Goal: Task Accomplishment & Management: Manage account settings

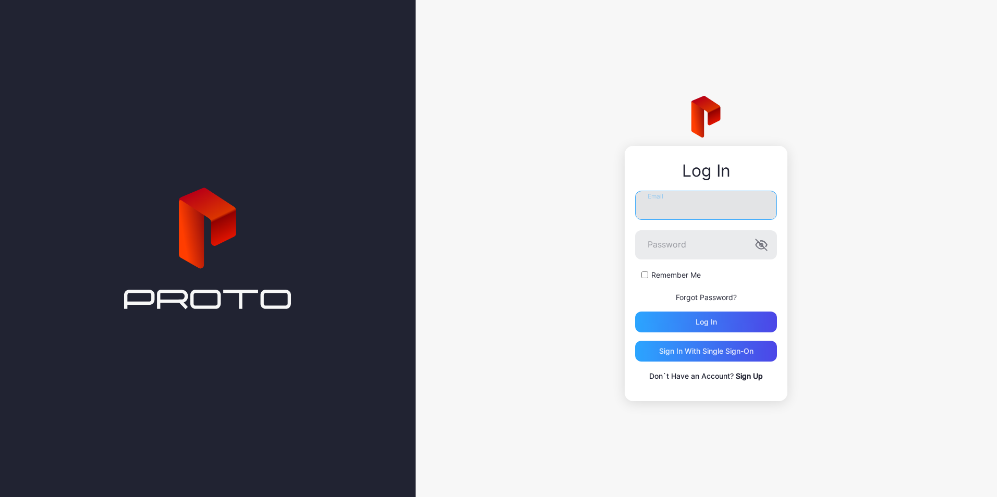
click at [725, 201] on input "Email" at bounding box center [706, 205] width 142 height 29
type input "**********"
click at [635, 312] on button "Log in" at bounding box center [706, 322] width 142 height 21
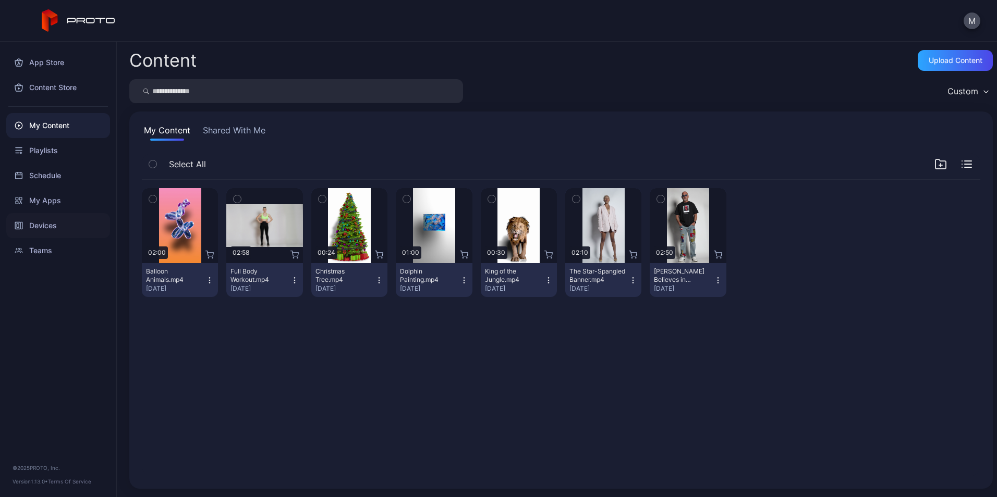
click at [54, 229] on div "Devices" at bounding box center [58, 225] width 104 height 25
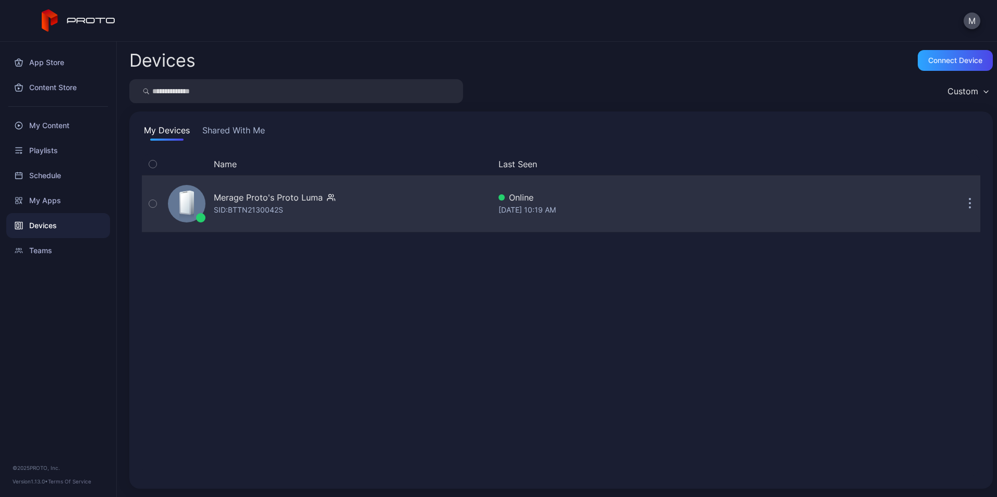
click at [960, 203] on button "button" at bounding box center [969, 203] width 21 height 21
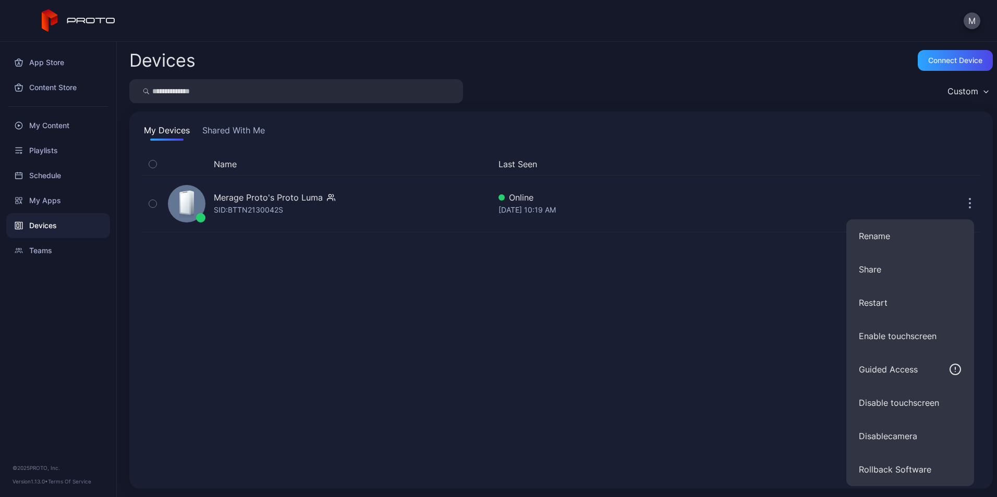
click at [728, 431] on div "Name Last Seen Merage Proto's Proto [PERSON_NAME]: BTTN2130042S Online [DATE] 1…" at bounding box center [561, 314] width 838 height 323
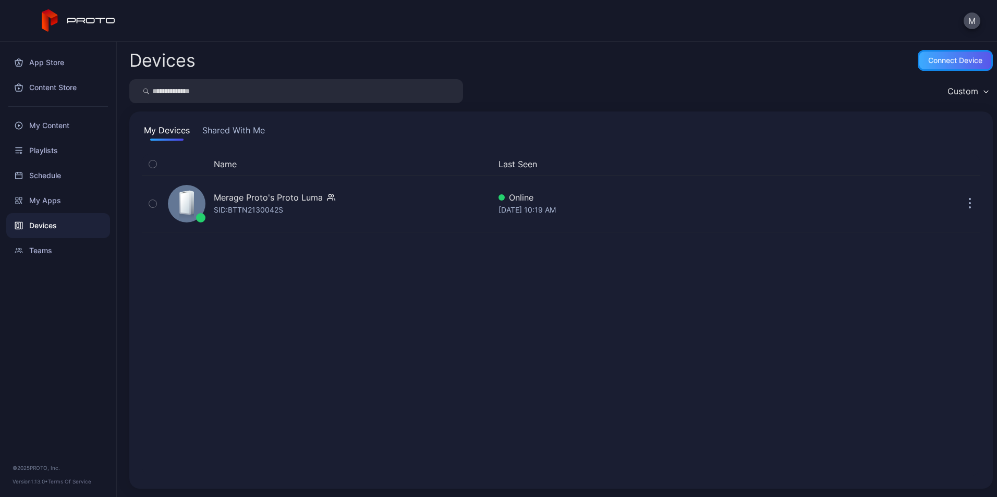
click at [964, 66] on div "Connect device" at bounding box center [955, 60] width 75 height 21
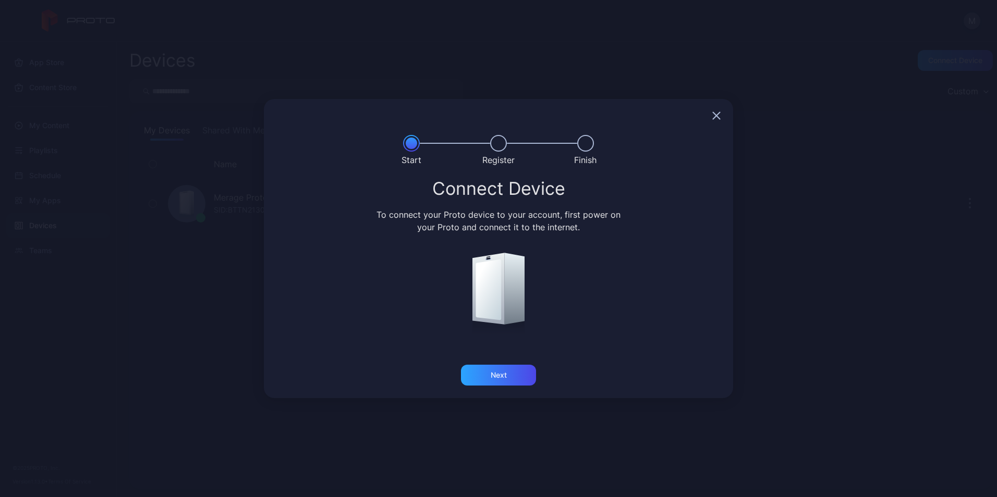
click at [719, 118] on icon "button" at bounding box center [716, 116] width 8 height 8
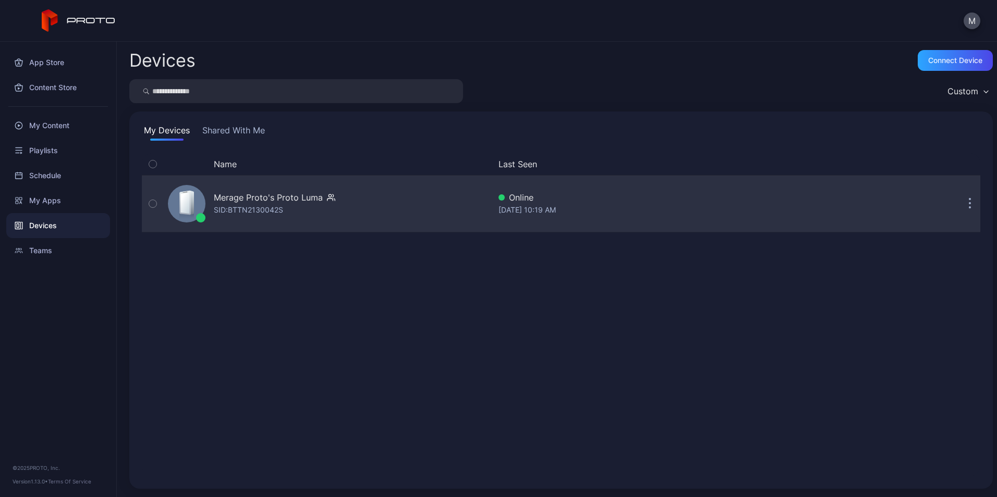
click at [960, 210] on button "button" at bounding box center [969, 203] width 21 height 21
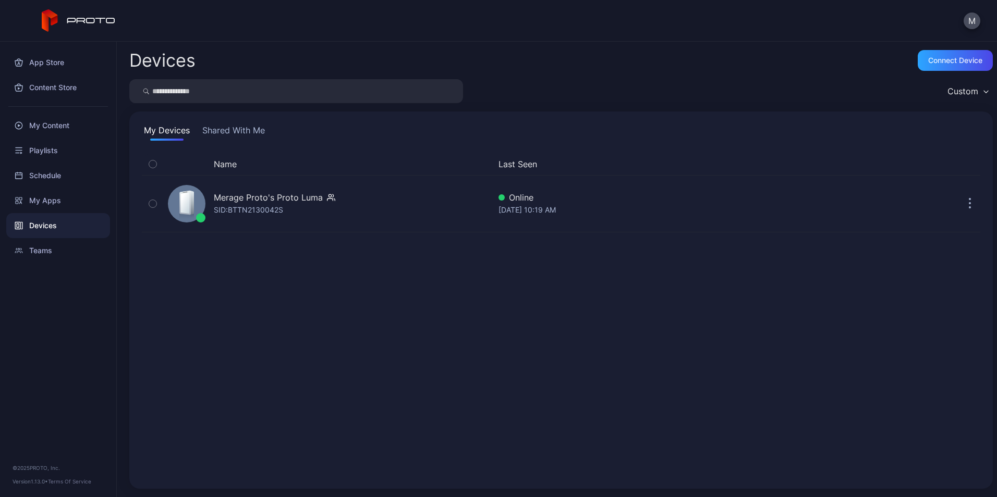
click at [631, 438] on div "Name Last Seen Merage Proto's Proto [PERSON_NAME]: BTTN2130042S Online [DATE] 1…" at bounding box center [561, 314] width 838 height 323
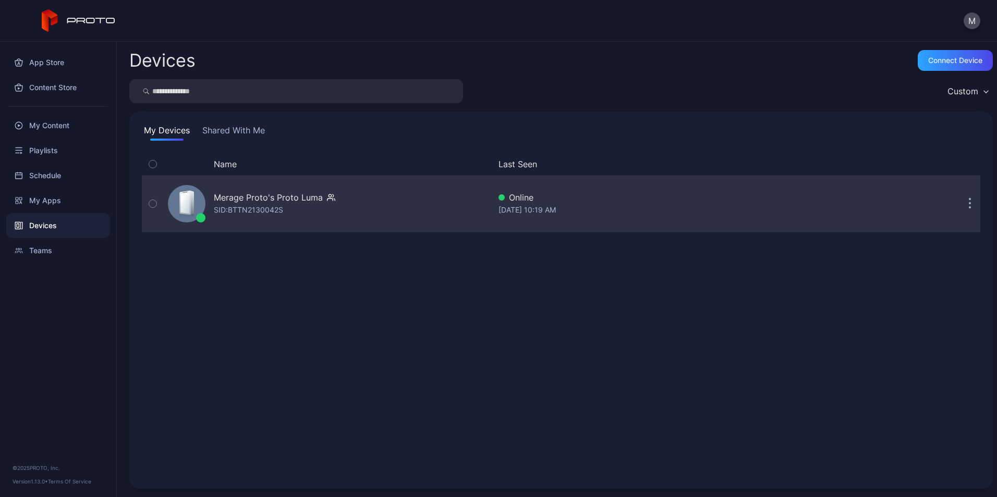
click at [151, 203] on icon "button" at bounding box center [152, 203] width 7 height 11
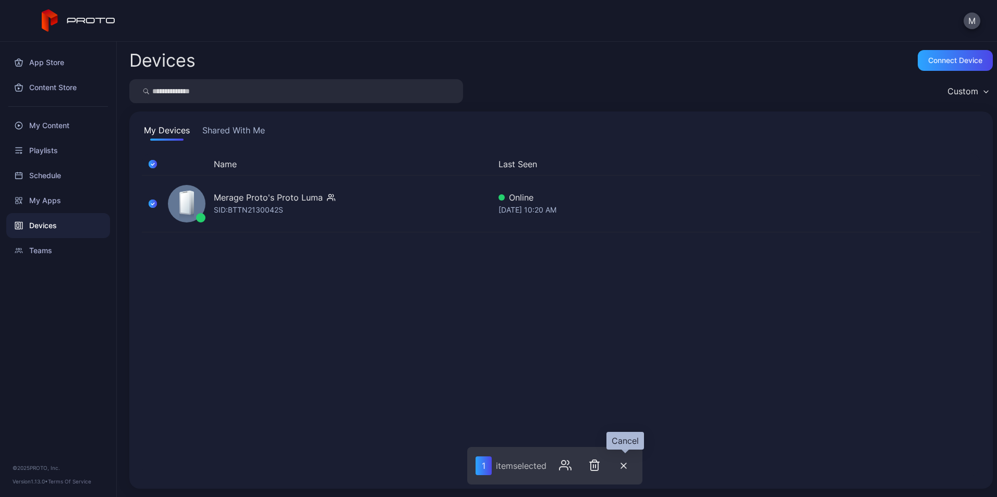
click at [625, 466] on icon "button" at bounding box center [623, 465] width 5 height 5
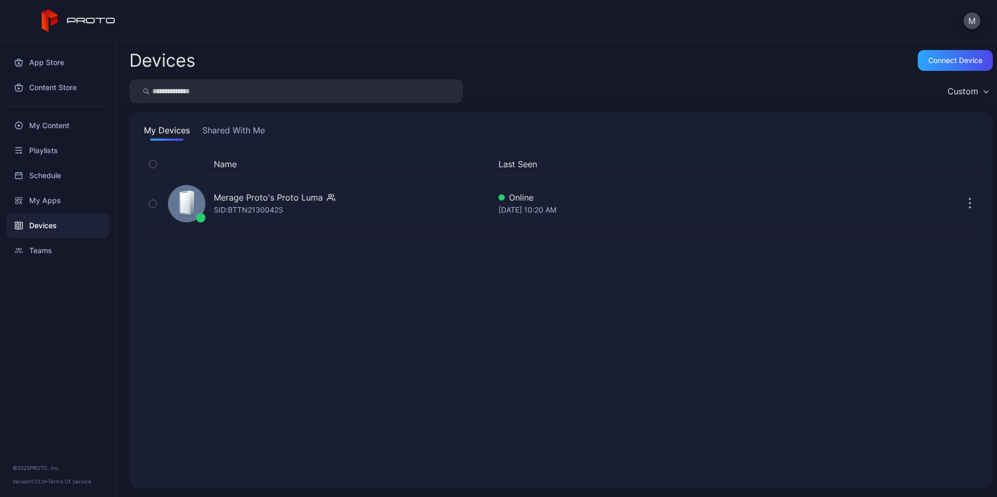
click at [450, 386] on div "Name Last Seen Merage Proto's Proto [PERSON_NAME]: BTTN2130042S Online [DATE] 1…" at bounding box center [561, 314] width 838 height 323
click at [968, 200] on div "Name Last Seen Merage Proto's Proto [PERSON_NAME]: BTTN2130042S Online [DATE] 1…" at bounding box center [560, 315] width 855 height 340
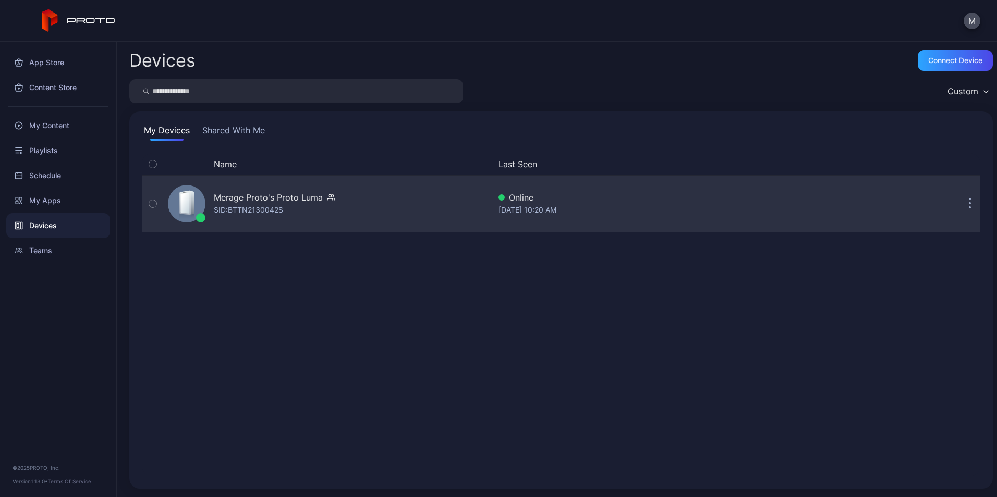
click at [961, 202] on button "button" at bounding box center [969, 203] width 21 height 21
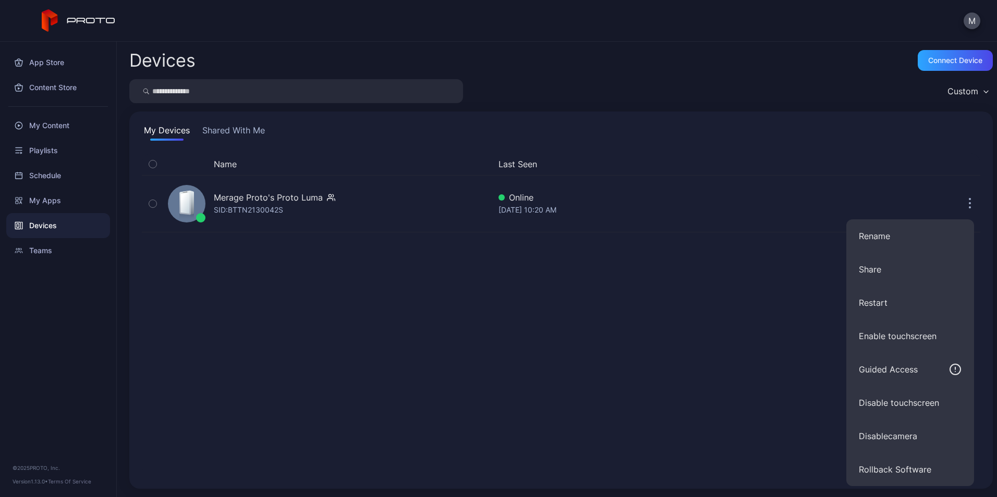
click at [485, 364] on div "Name Last Seen Merage Proto's Proto [PERSON_NAME]: BTTN2130042S Online [DATE] 1…" at bounding box center [561, 314] width 838 height 323
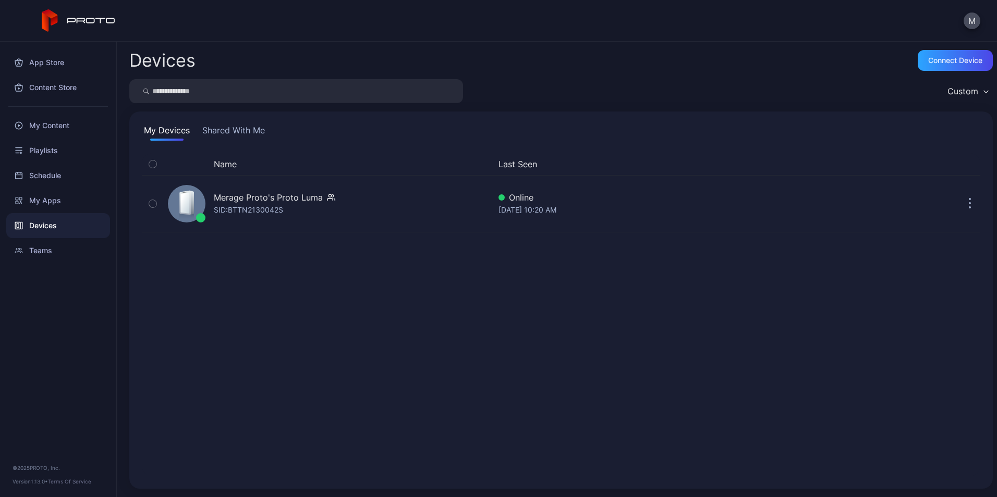
click at [255, 129] on button "Shared With Me" at bounding box center [233, 132] width 67 height 17
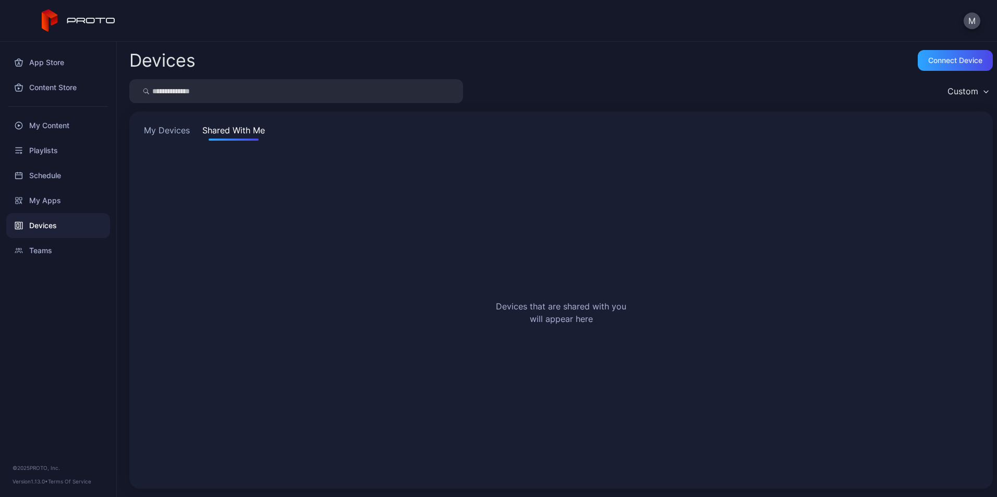
click at [175, 131] on button "My Devices" at bounding box center [167, 132] width 50 height 17
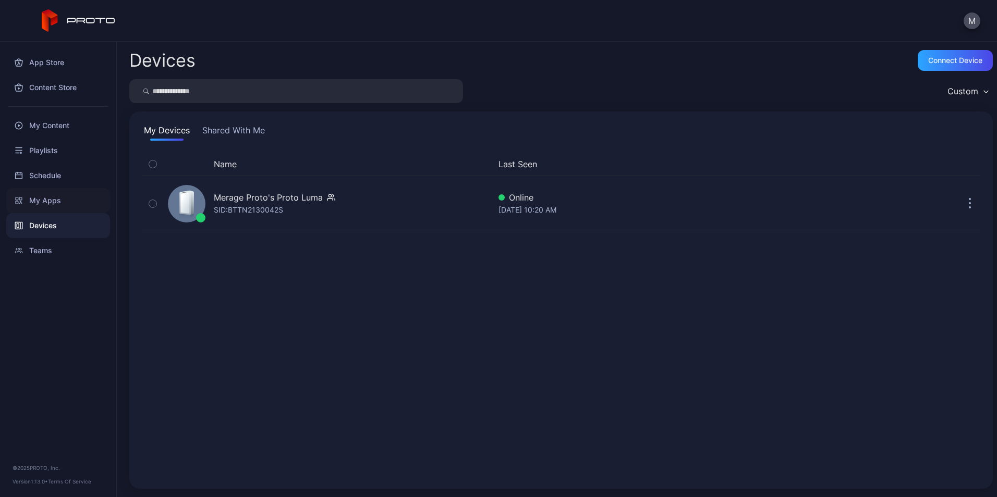
click at [62, 201] on div "My Apps" at bounding box center [58, 200] width 104 height 25
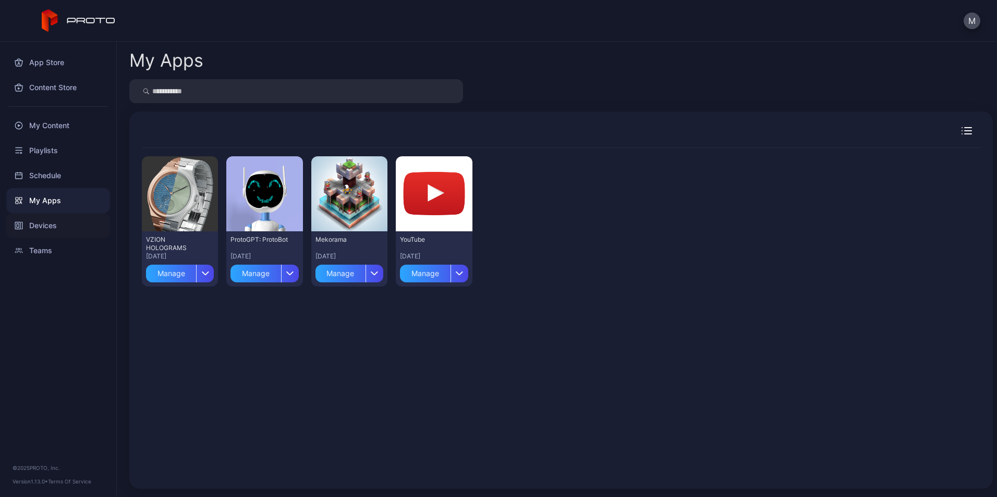
click at [57, 224] on div "Devices" at bounding box center [58, 225] width 104 height 25
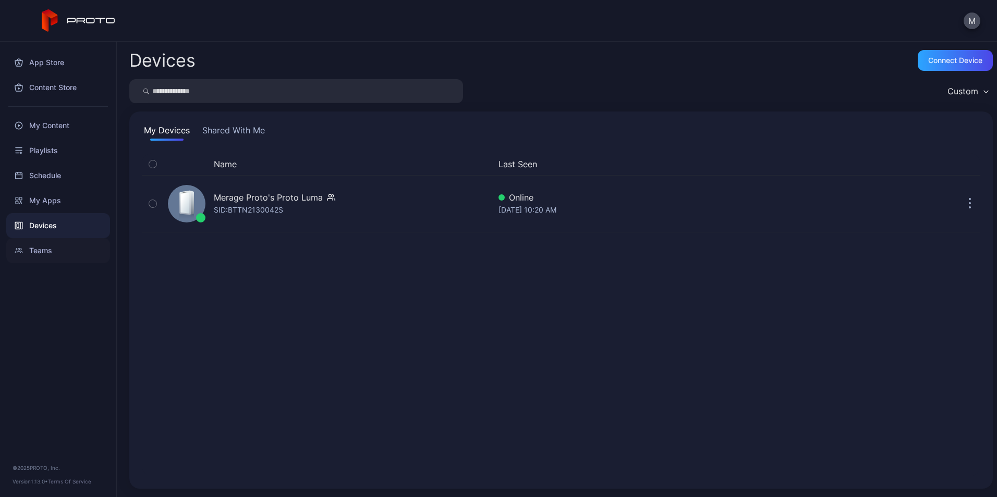
click at [49, 248] on div "Teams" at bounding box center [58, 250] width 104 height 25
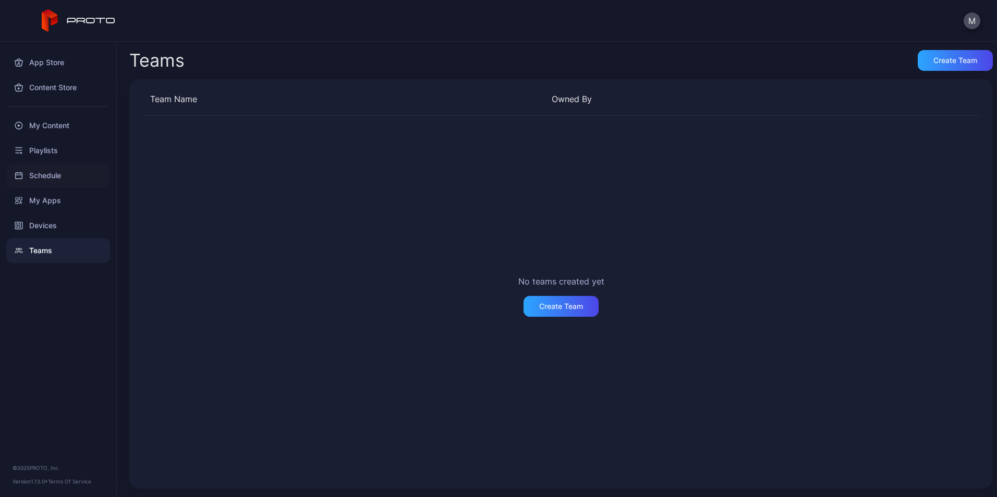
click at [56, 176] on div "Schedule" at bounding box center [58, 175] width 104 height 25
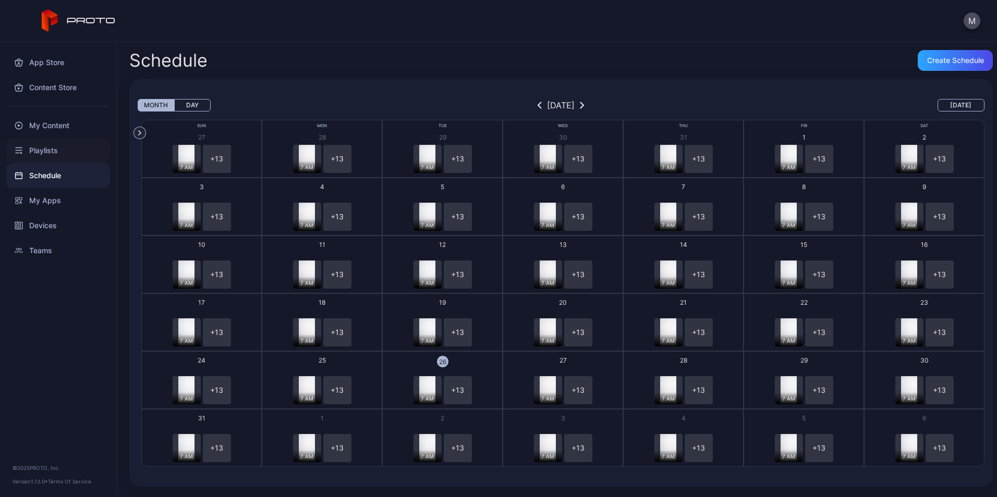
click at [54, 147] on div "Playlists" at bounding box center [58, 150] width 104 height 25
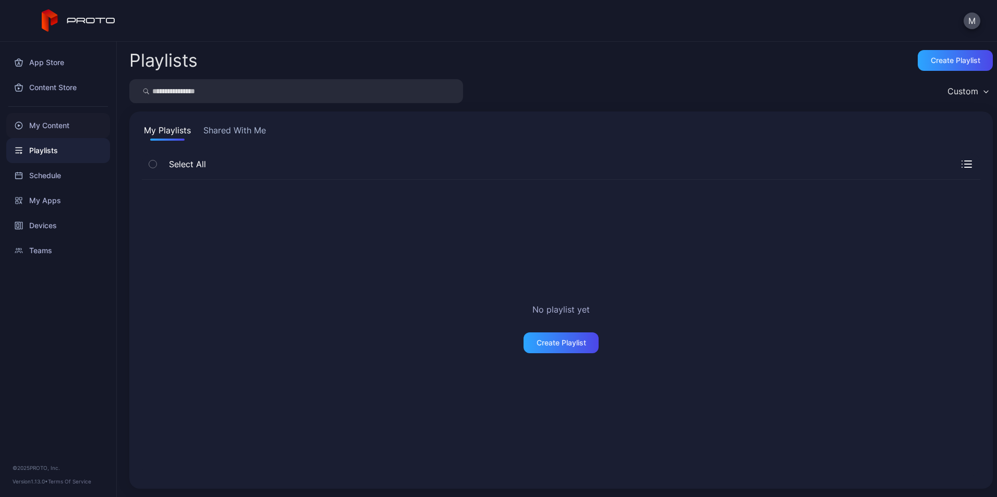
click at [66, 124] on div "My Content" at bounding box center [58, 125] width 104 height 25
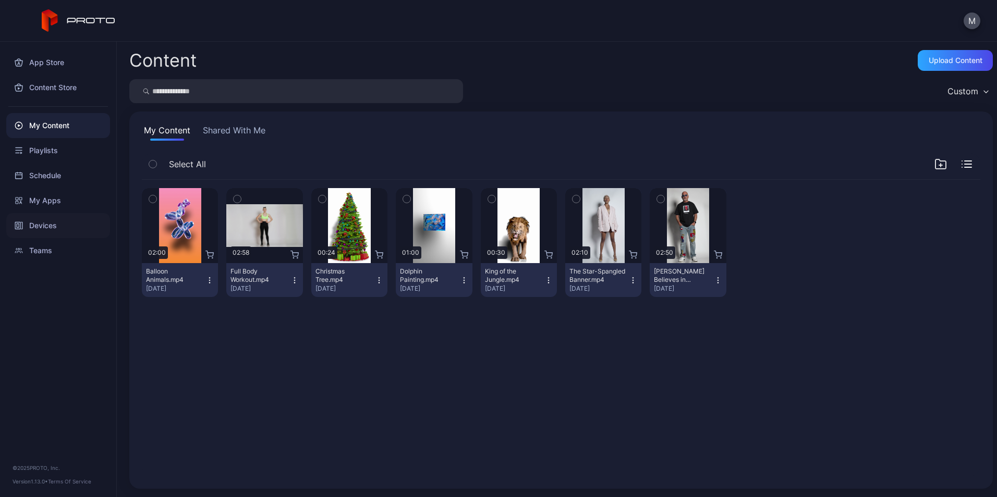
click at [60, 221] on div "Devices" at bounding box center [58, 225] width 104 height 25
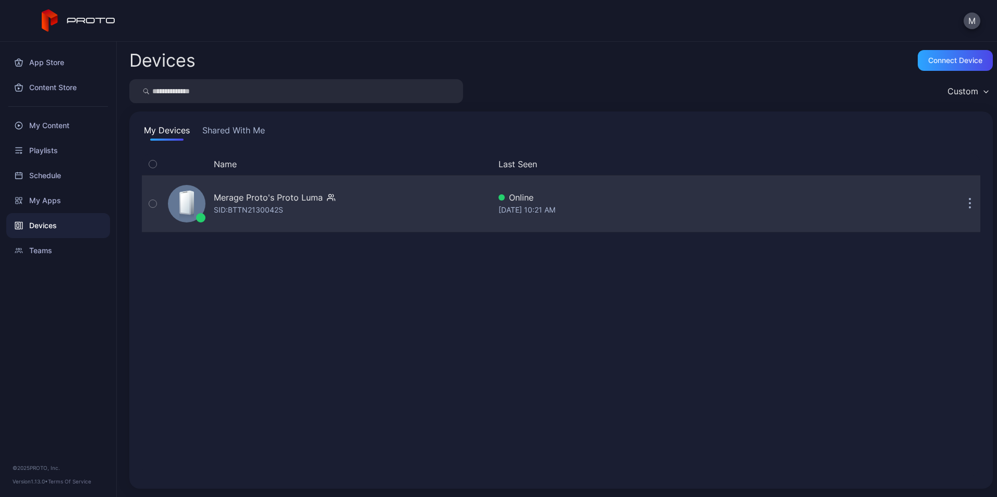
click at [966, 210] on button "button" at bounding box center [969, 203] width 21 height 21
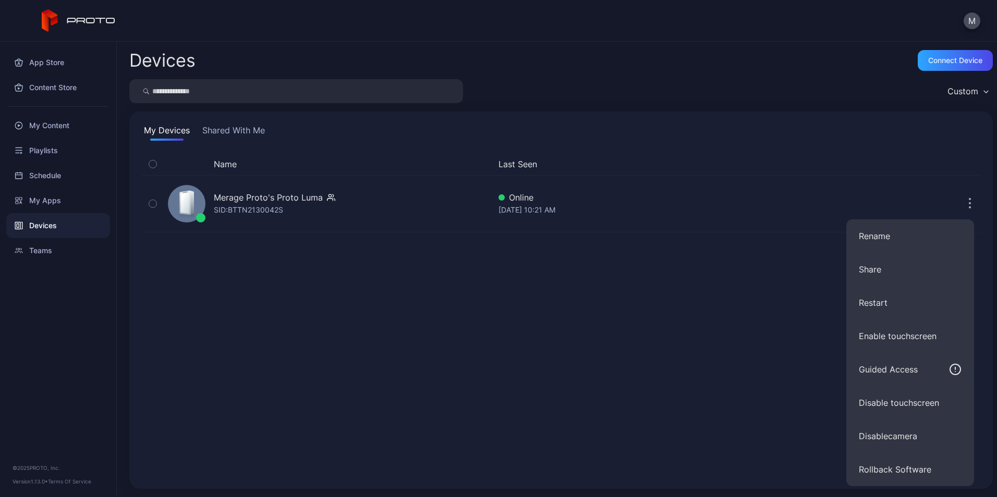
click at [628, 388] on div "Name Last Seen Merage Proto's Proto [PERSON_NAME]: BTTN2130042S Online [DATE] 1…" at bounding box center [561, 314] width 838 height 323
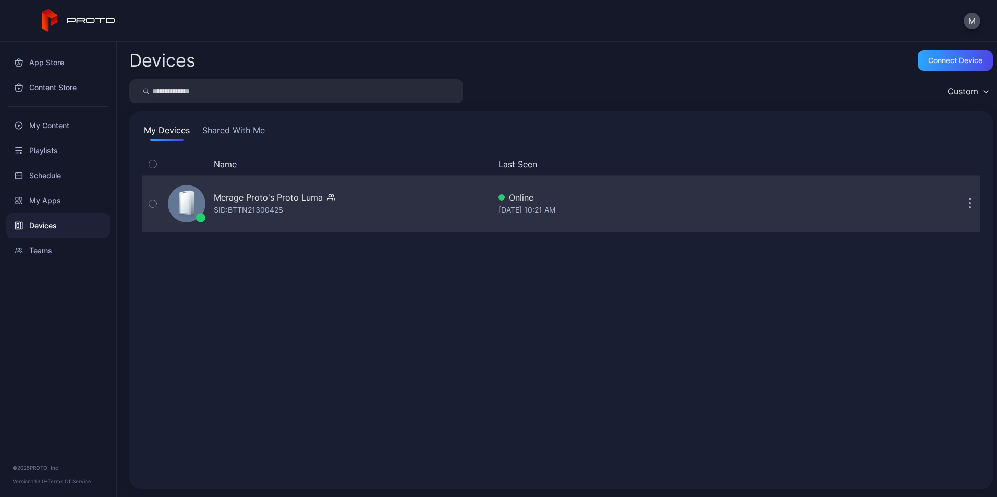
click at [969, 204] on icon "button" at bounding box center [970, 205] width 2 height 2
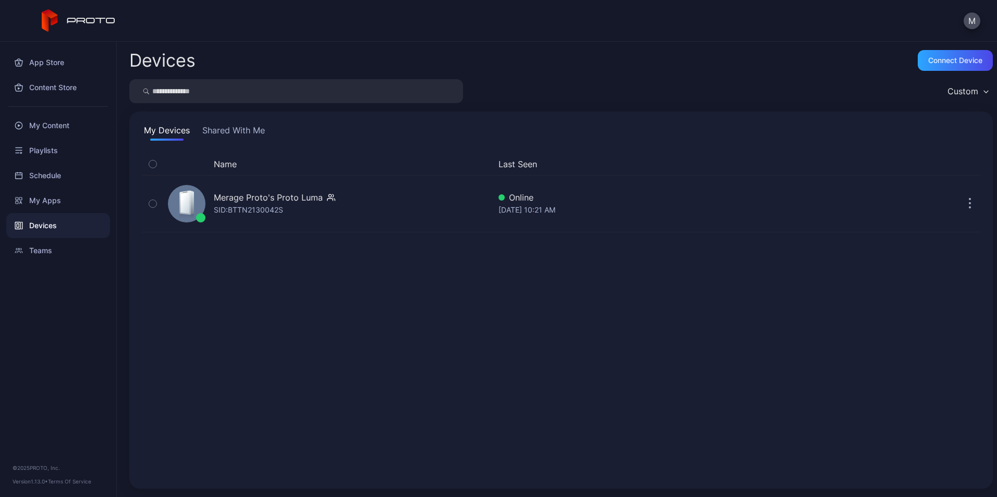
click at [595, 395] on div "Name Last Seen Merage Proto's Proto [PERSON_NAME]: BTTN2130042S Online [DATE] 1…" at bounding box center [561, 314] width 838 height 323
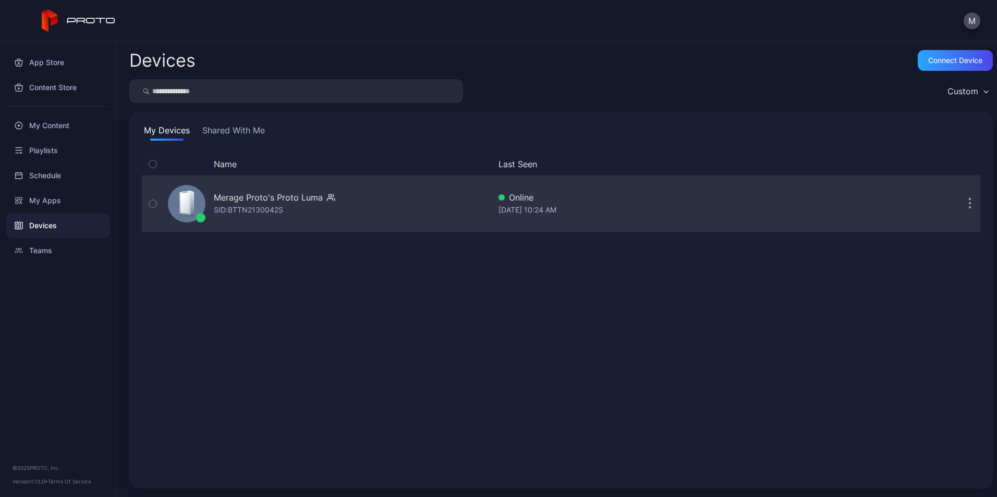
click at [966, 199] on button "button" at bounding box center [969, 203] width 21 height 21
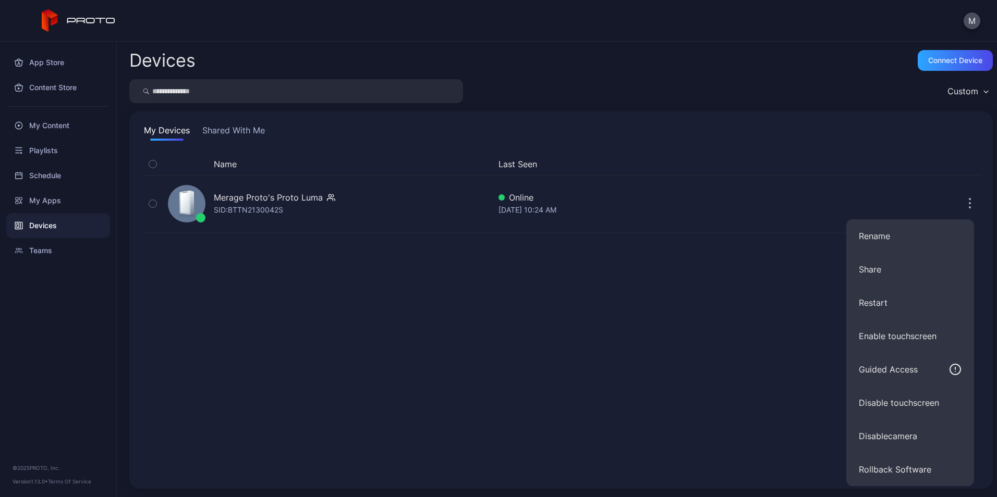
click at [551, 398] on div "Name Last Seen Merage Proto's Proto [PERSON_NAME]: BTTN2130042S Online [DATE] 1…" at bounding box center [561, 314] width 838 height 323
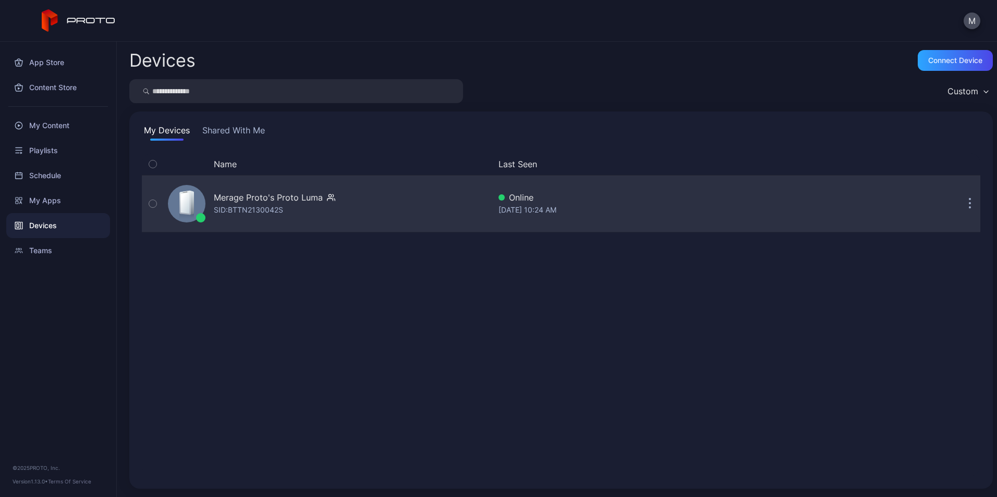
click at [155, 202] on icon "button" at bounding box center [152, 203] width 7 height 11
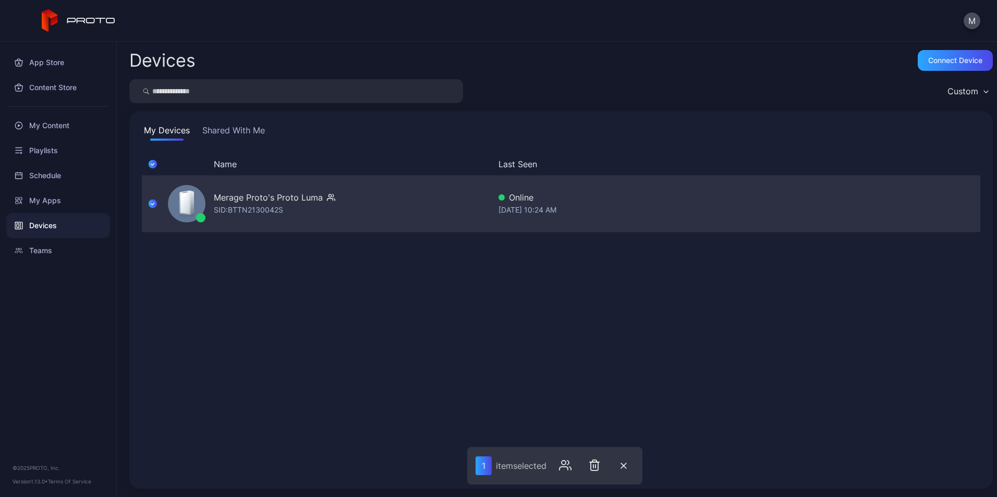
click at [718, 209] on div "[DATE] 10:24 AM" at bounding box center [673, 210] width 350 height 13
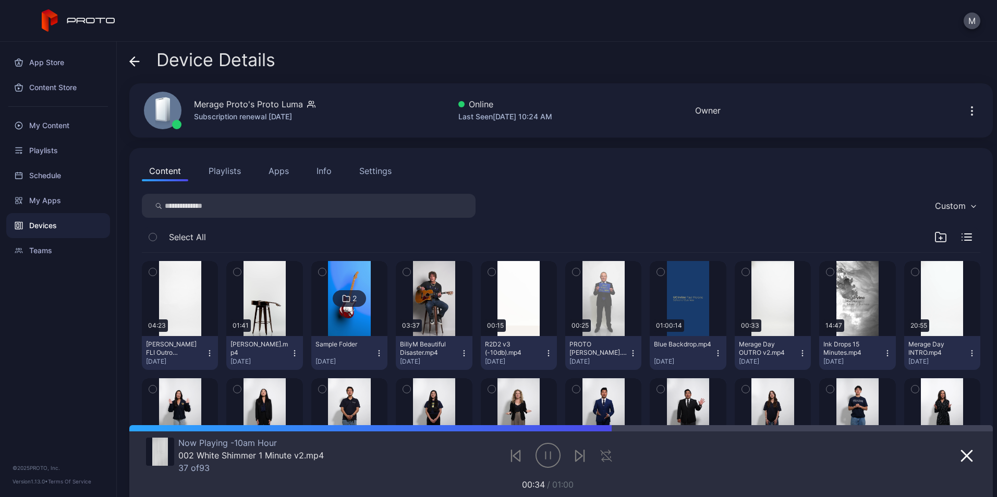
click at [320, 169] on div "Info" at bounding box center [323, 171] width 15 height 13
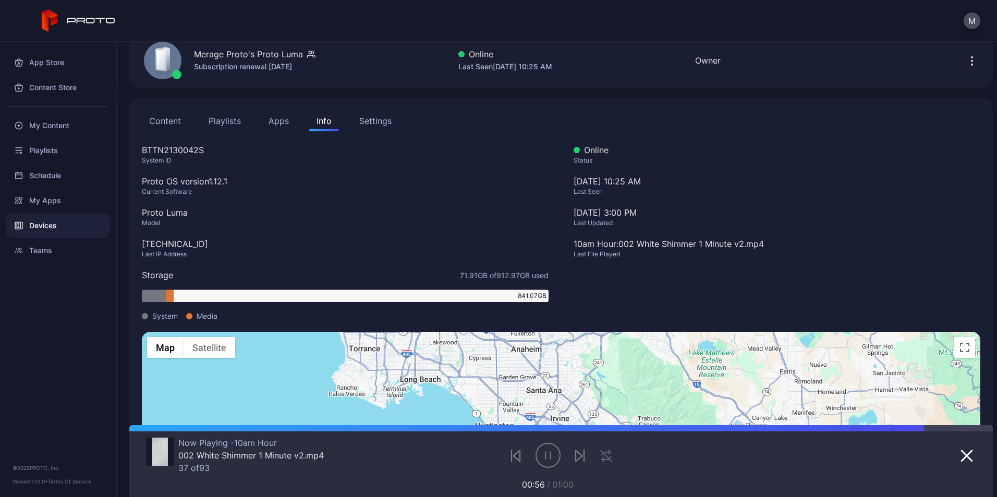
scroll to position [8, 0]
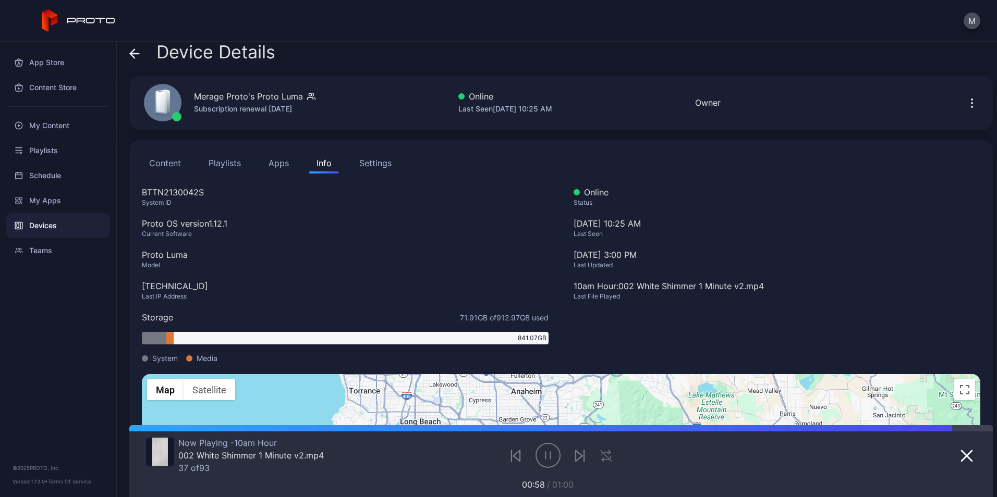
click at [392, 165] on button "Settings" at bounding box center [375, 163] width 47 height 21
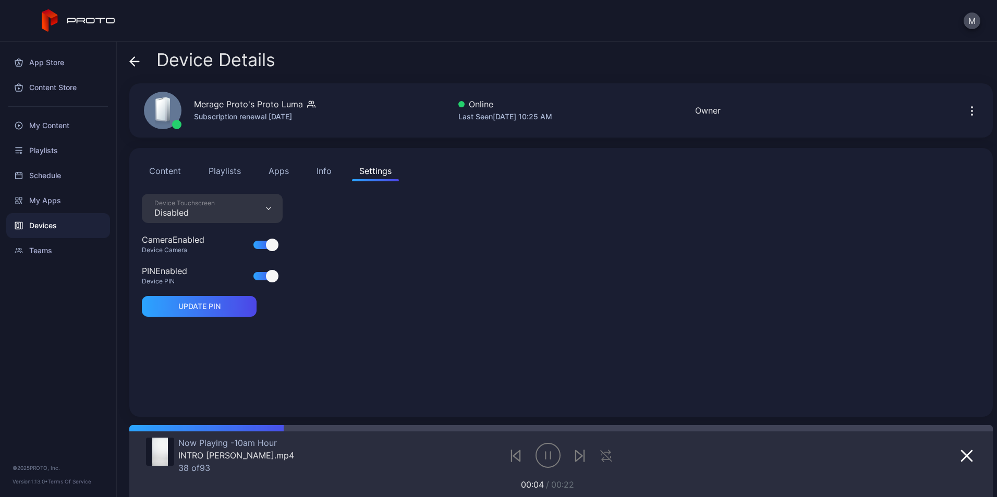
click at [323, 171] on div "Info" at bounding box center [323, 171] width 15 height 13
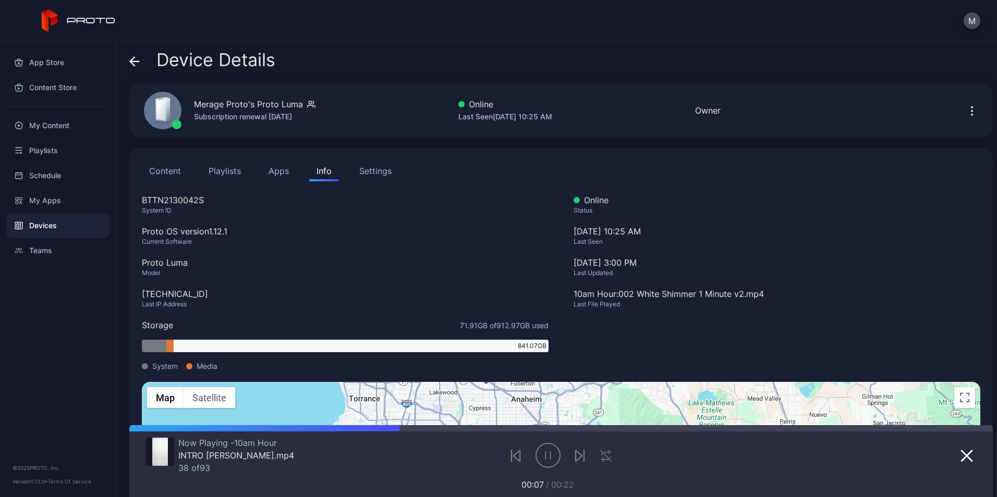
click at [279, 173] on button "Apps" at bounding box center [278, 171] width 35 height 21
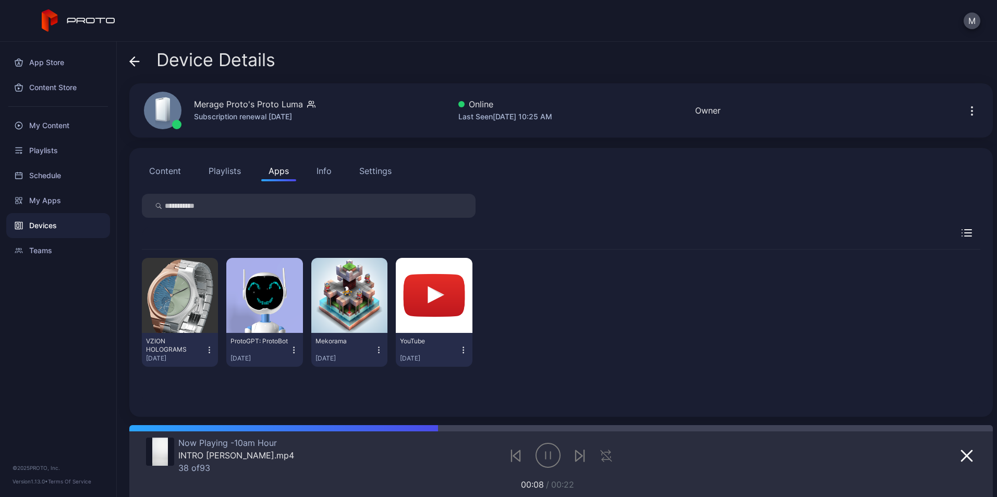
click at [223, 173] on button "Playlists" at bounding box center [224, 171] width 47 height 21
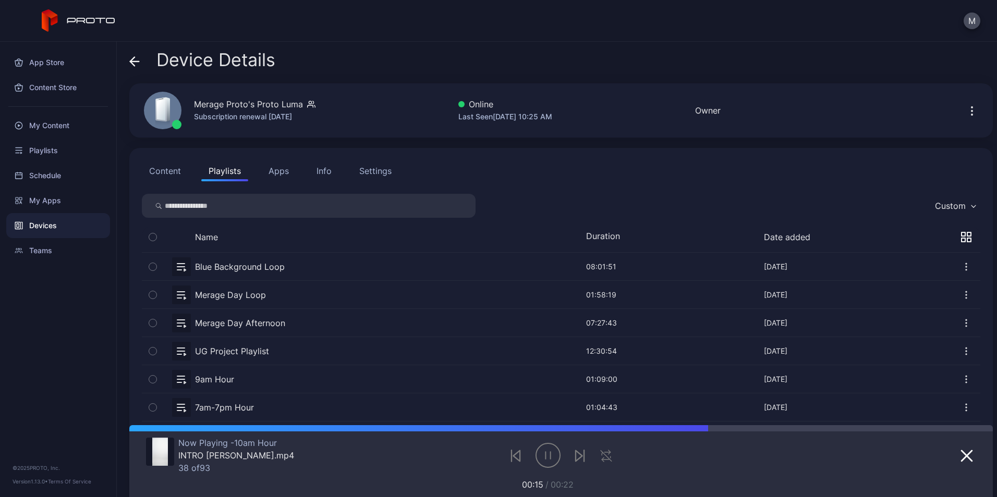
click at [157, 173] on button "Content" at bounding box center [165, 171] width 46 height 21
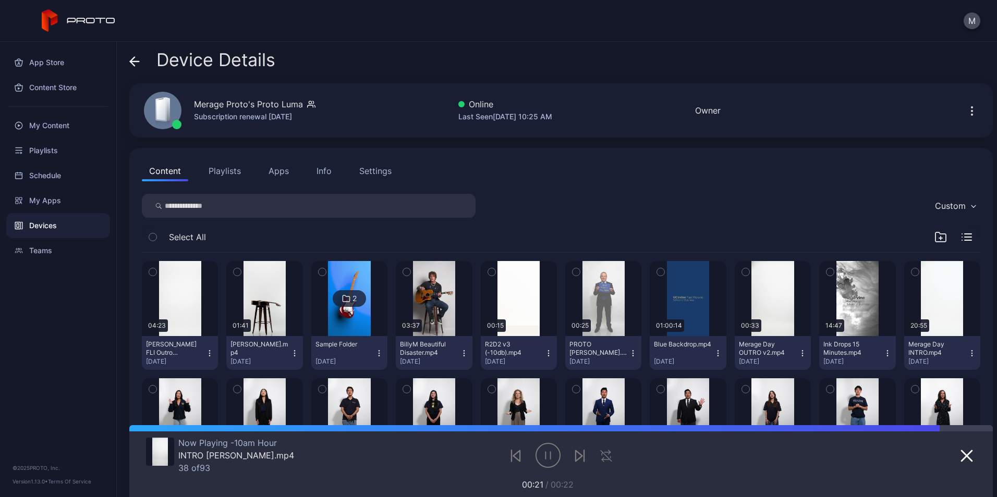
click at [326, 172] on div "Info" at bounding box center [323, 171] width 15 height 13
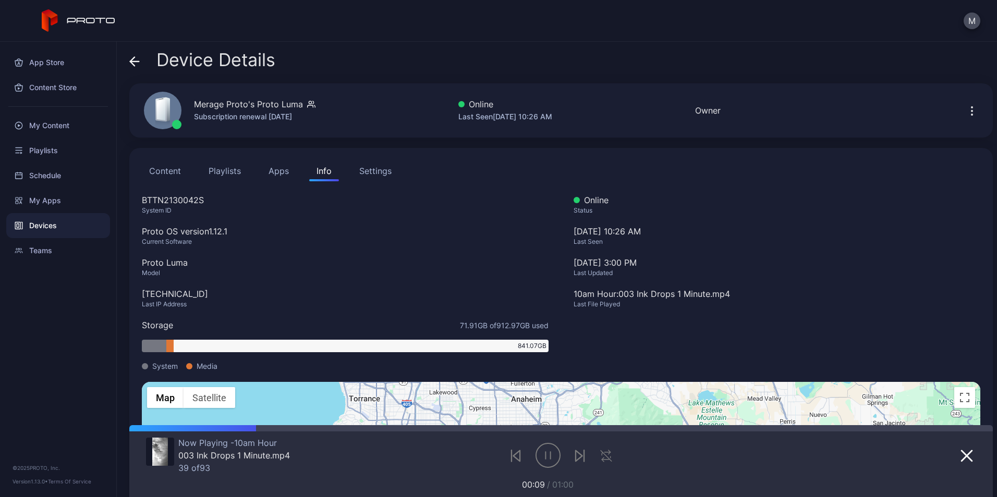
click at [376, 172] on div "Settings" at bounding box center [375, 171] width 32 height 13
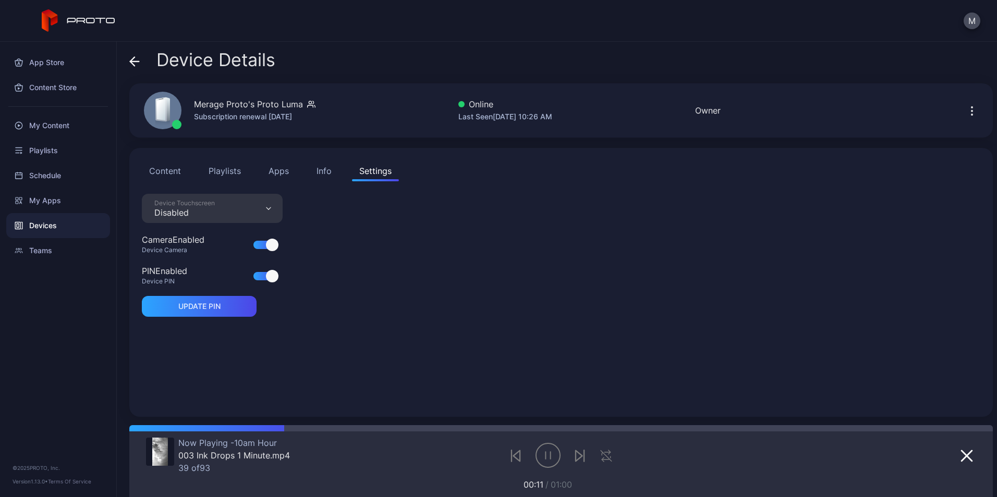
click at [272, 207] on div "Device Touchscreen Disabled" at bounding box center [212, 208] width 141 height 29
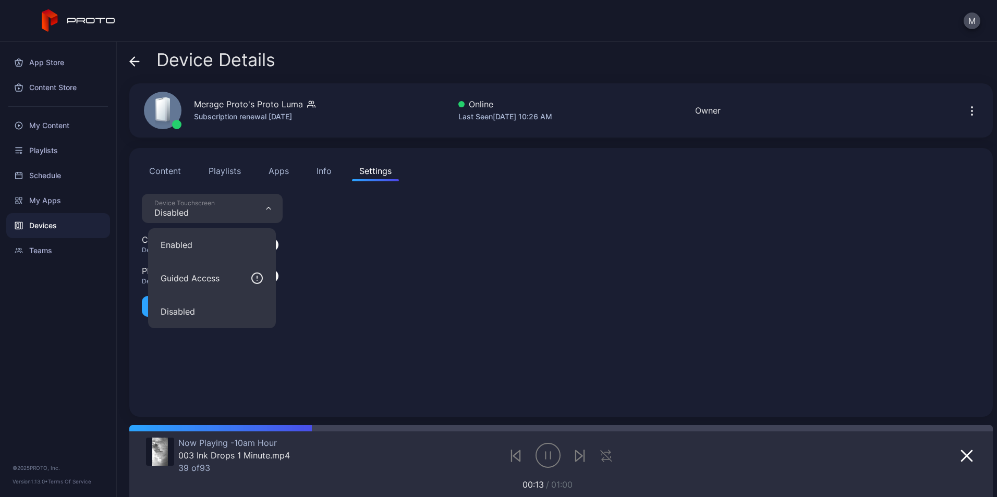
click at [551, 287] on div "Device Touchscreen Disabled Camera Enabled Device Camera PIN Enabled Device PIN…" at bounding box center [561, 299] width 838 height 211
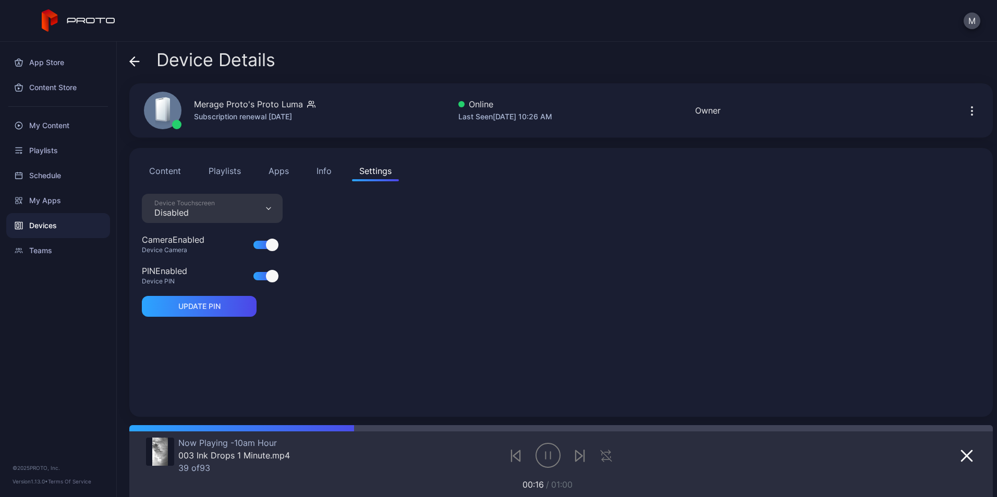
click at [329, 175] on div "Info" at bounding box center [323, 171] width 15 height 13
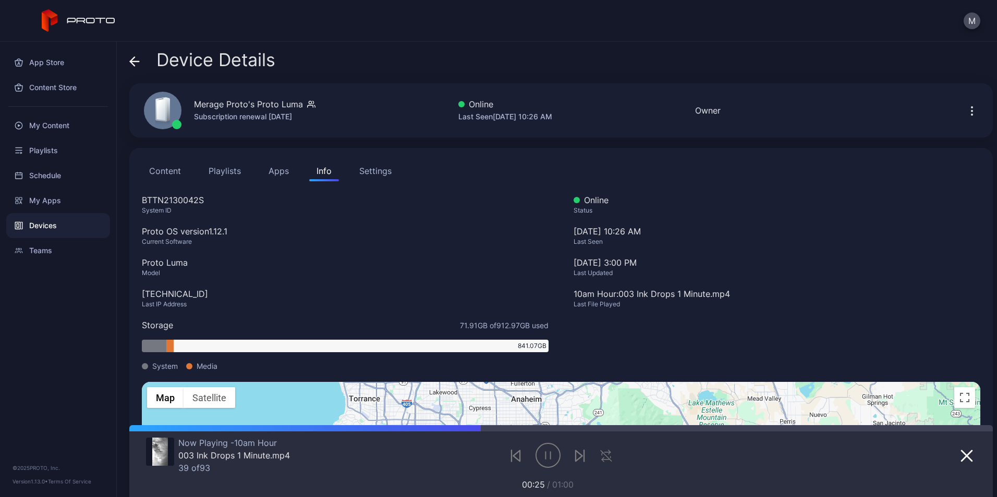
click at [130, 64] on icon at bounding box center [134, 61] width 10 height 10
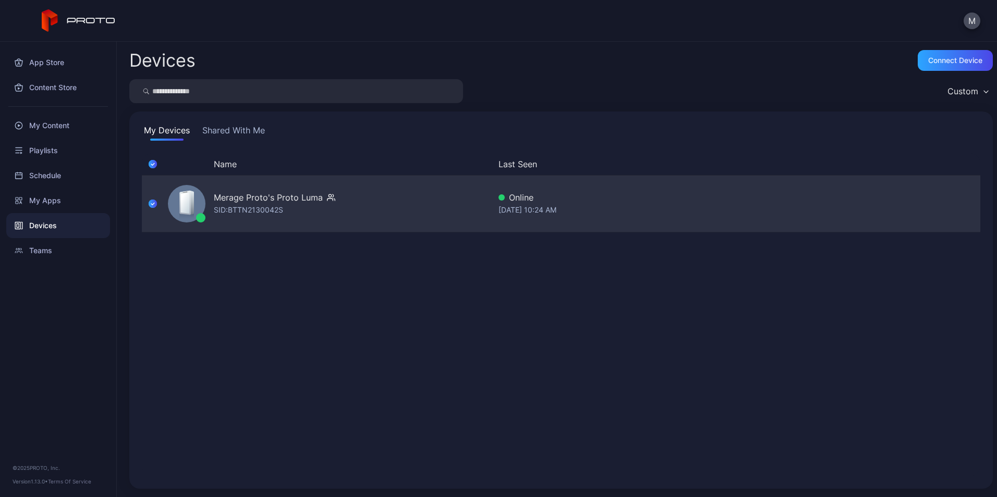
click at [621, 200] on div "Online" at bounding box center [673, 197] width 350 height 13
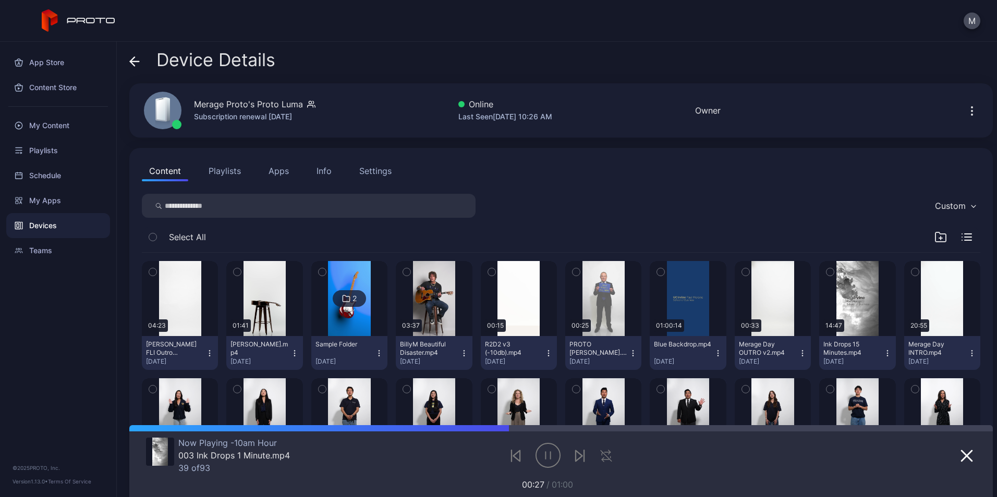
click at [139, 58] on icon at bounding box center [134, 61] width 10 height 10
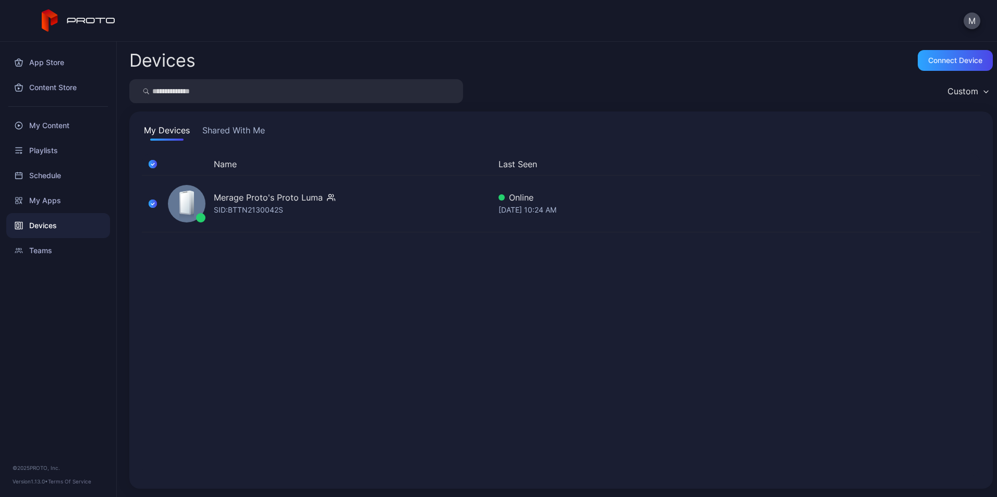
click at [468, 405] on div "Name Last Seen Merage Proto's Proto [PERSON_NAME]: BTTN2130042S Online [DATE] 1…" at bounding box center [561, 314] width 838 height 323
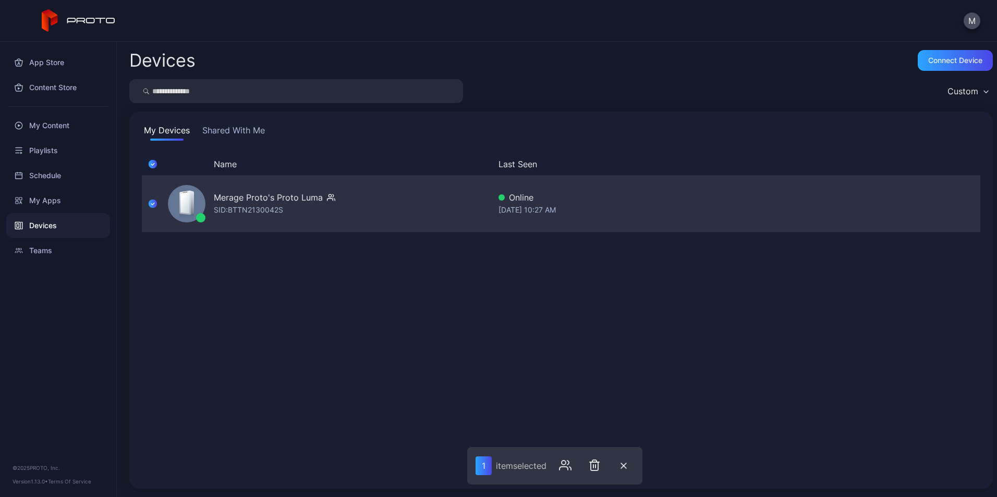
click at [154, 199] on icon "button" at bounding box center [153, 203] width 8 height 11
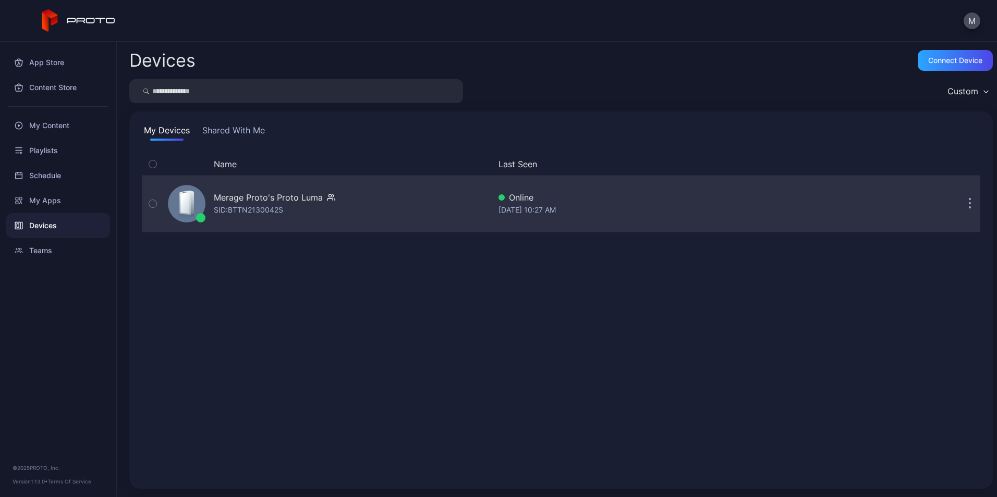
click at [959, 202] on button "button" at bounding box center [969, 203] width 21 height 21
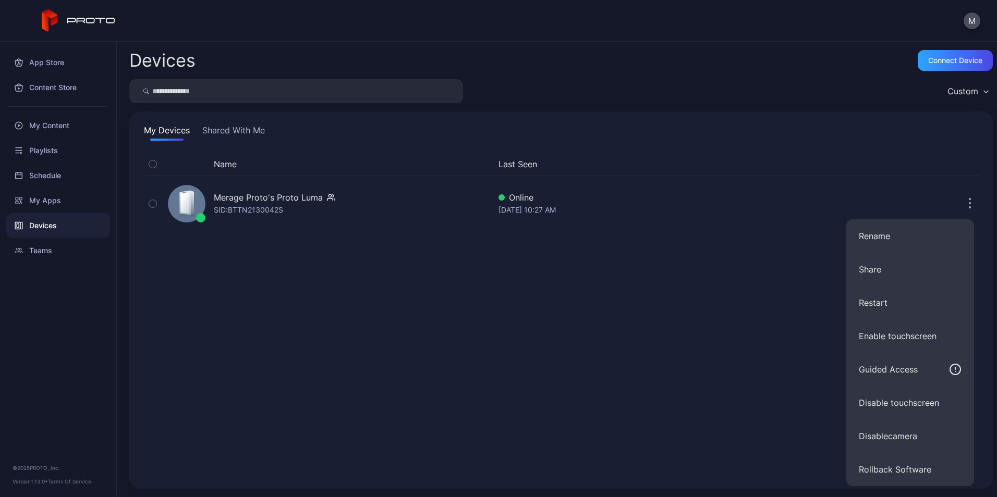
click at [583, 414] on div "Name Last Seen Merage Proto's Proto [PERSON_NAME]: BTTN2130042S Online [DATE] 1…" at bounding box center [561, 314] width 838 height 323
